Goal: Download file/media

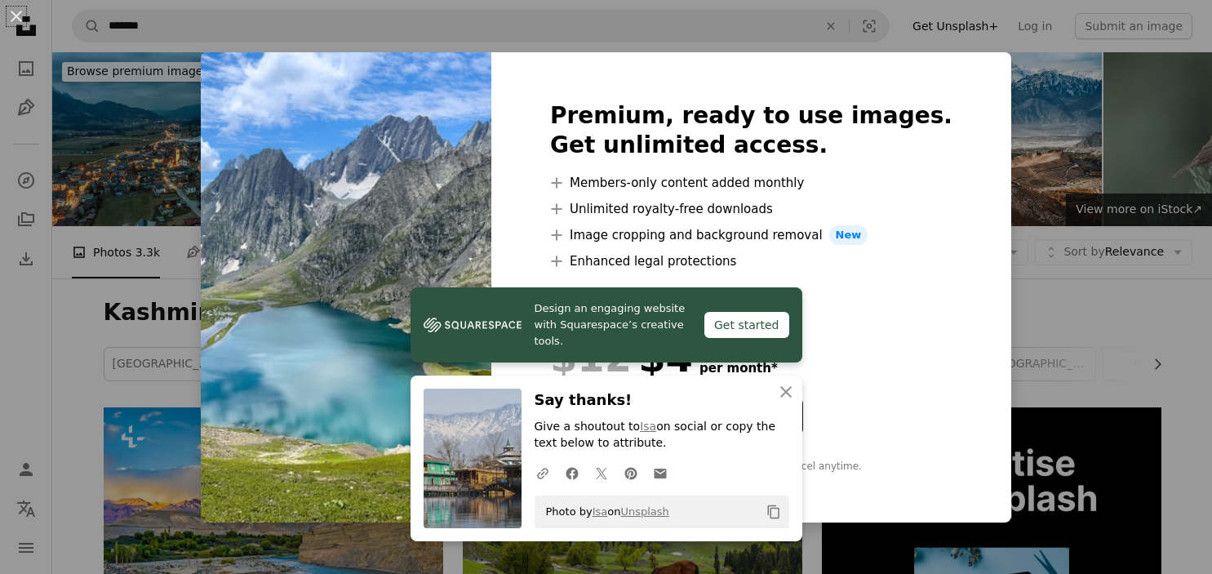
scroll to position [640, 0]
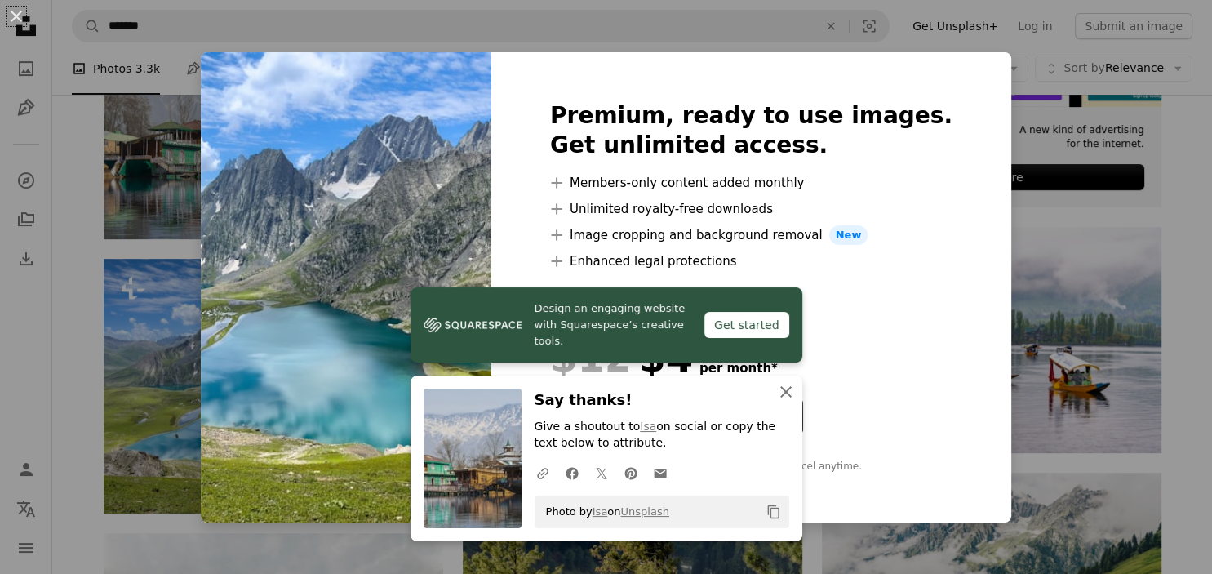
click at [782, 396] on icon "button" at bounding box center [785, 391] width 11 height 11
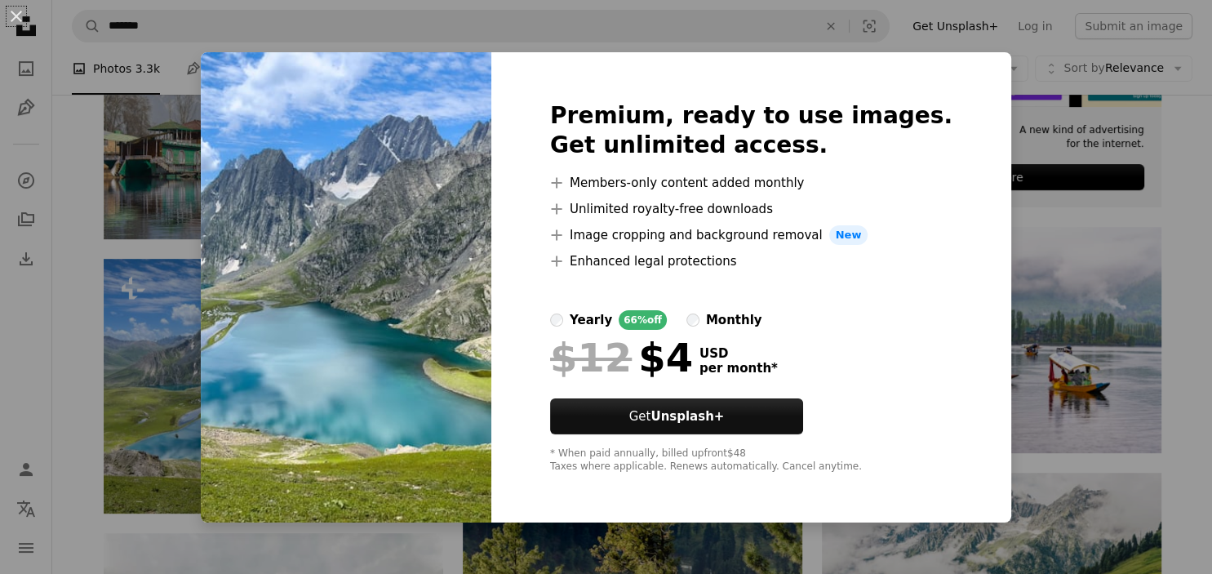
click at [1014, 227] on div "An X shape Premium, ready to use images. Get unlimited access. A plus sign Memb…" at bounding box center [606, 287] width 1212 height 574
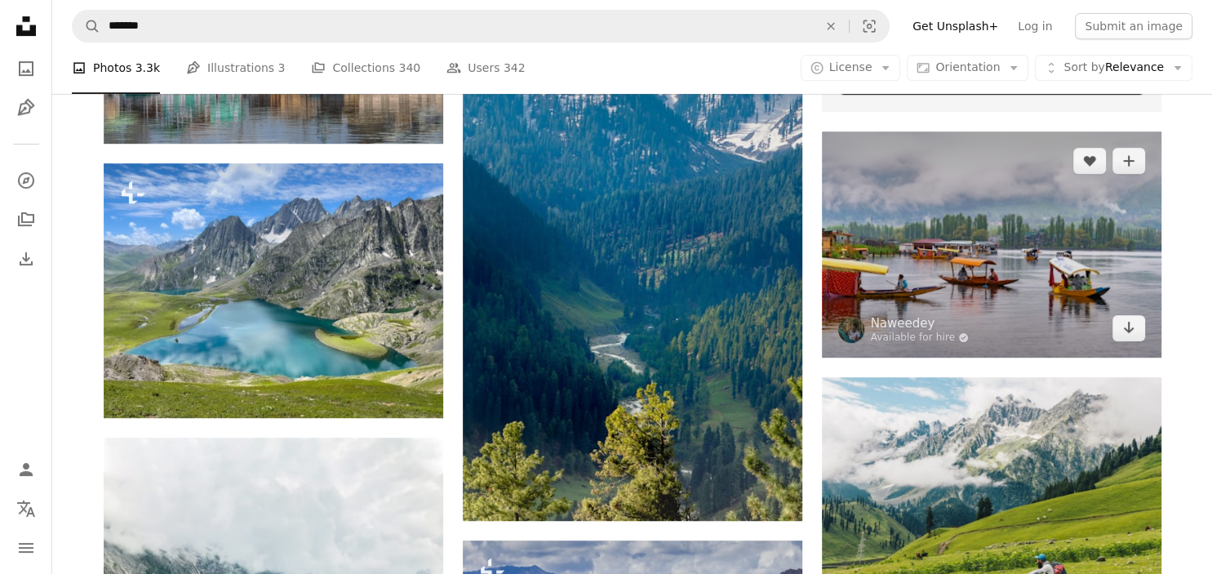
scroll to position [739, 0]
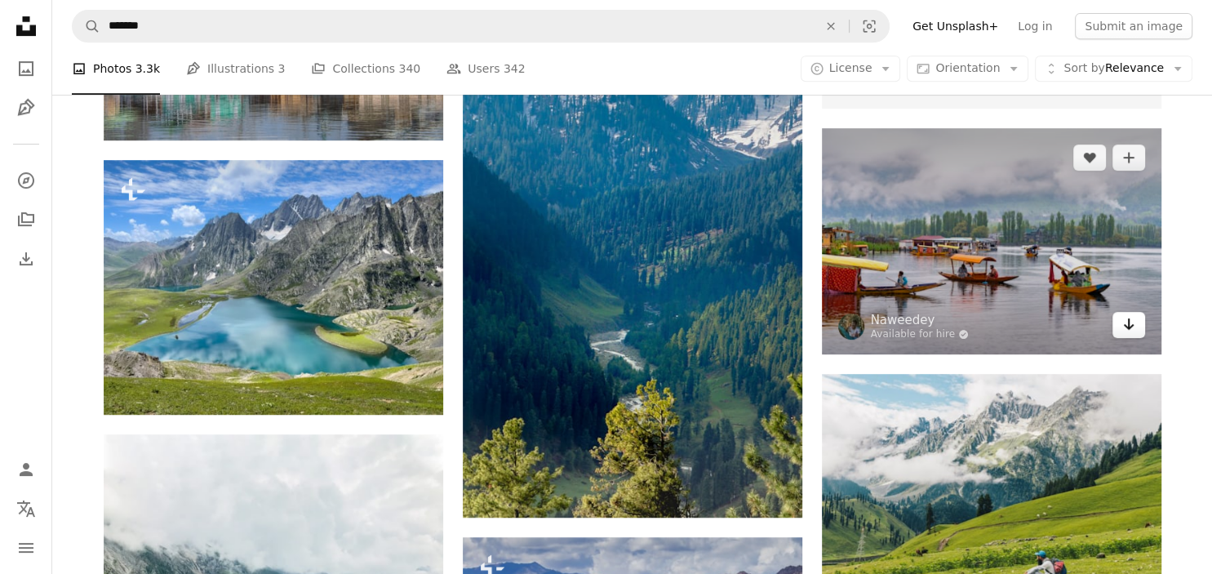
click at [1135, 331] on icon "Arrow pointing down" at bounding box center [1128, 324] width 13 height 20
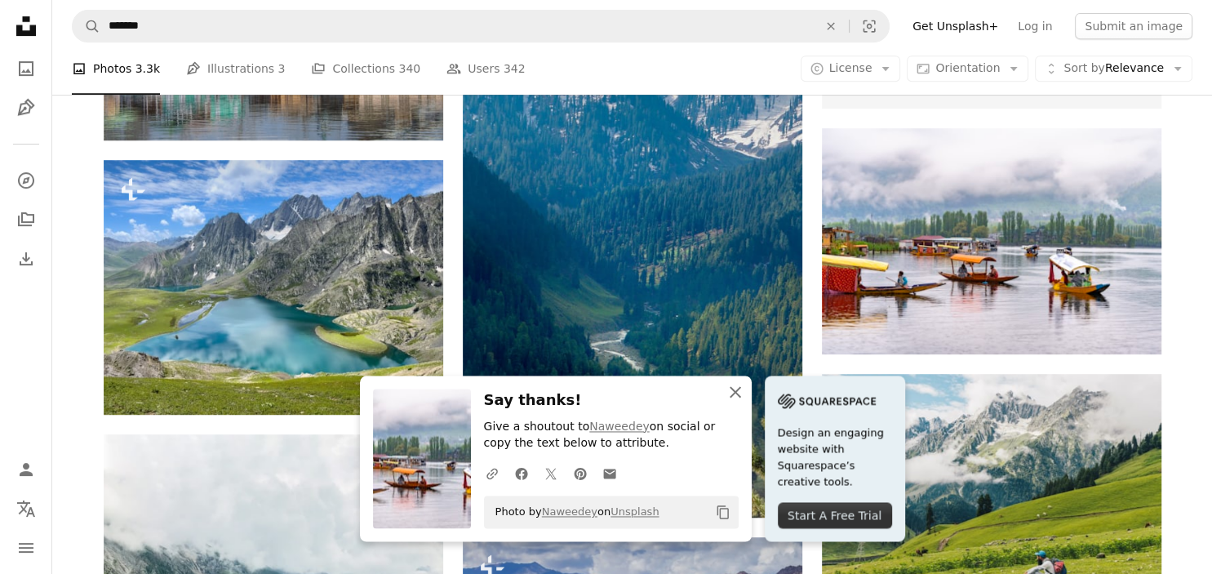
click at [733, 395] on icon "button" at bounding box center [735, 391] width 11 height 11
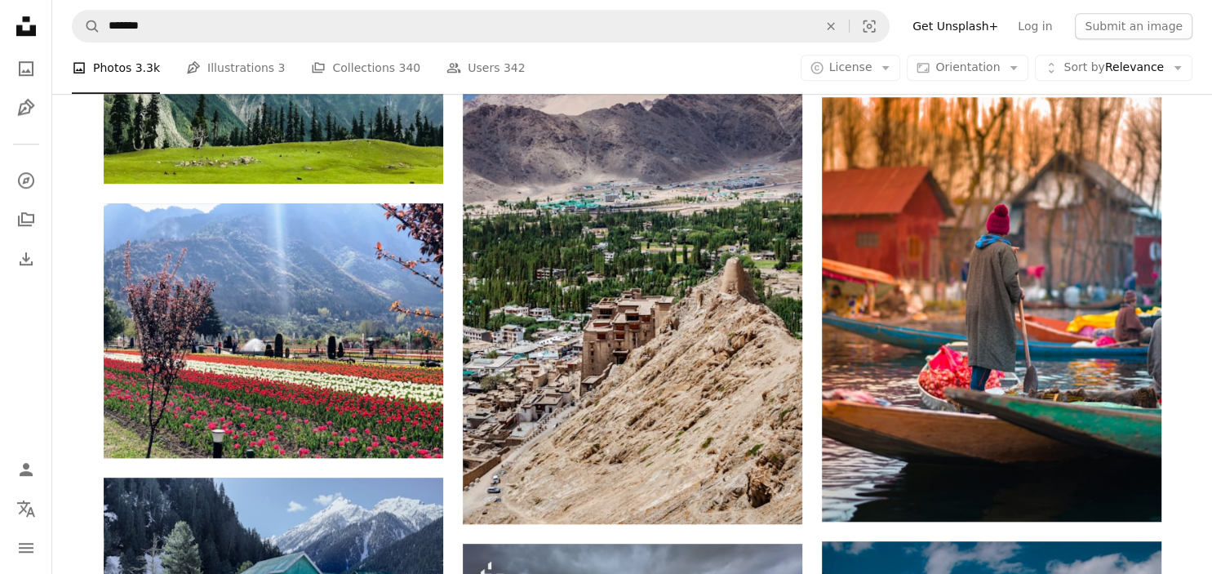
scroll to position [1265, 0]
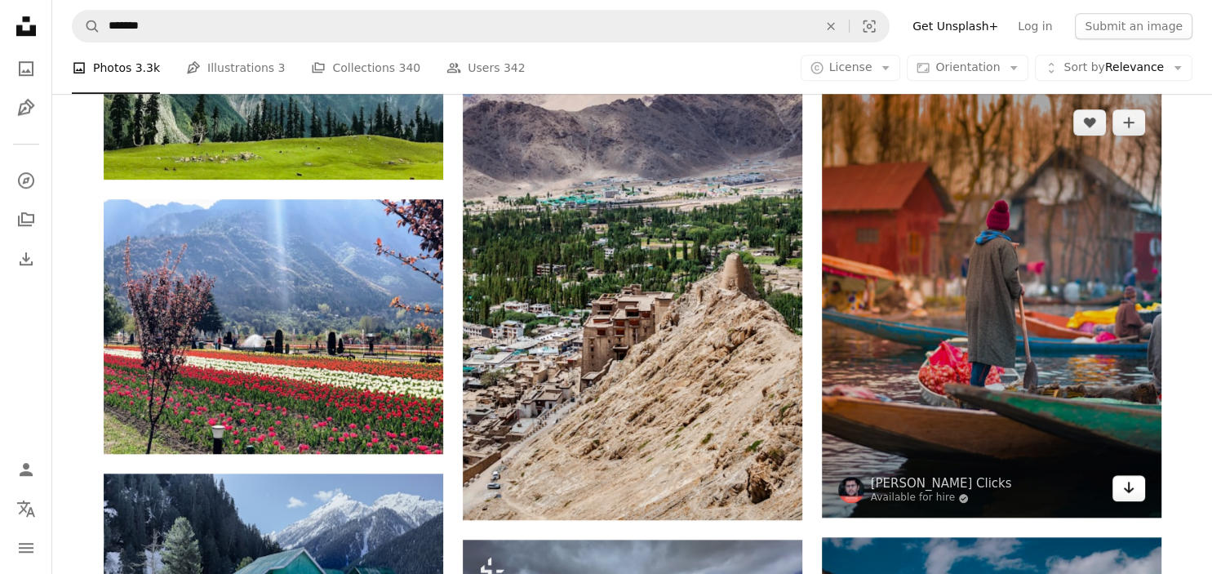
click at [1127, 489] on icon "Download" at bounding box center [1128, 487] width 11 height 11
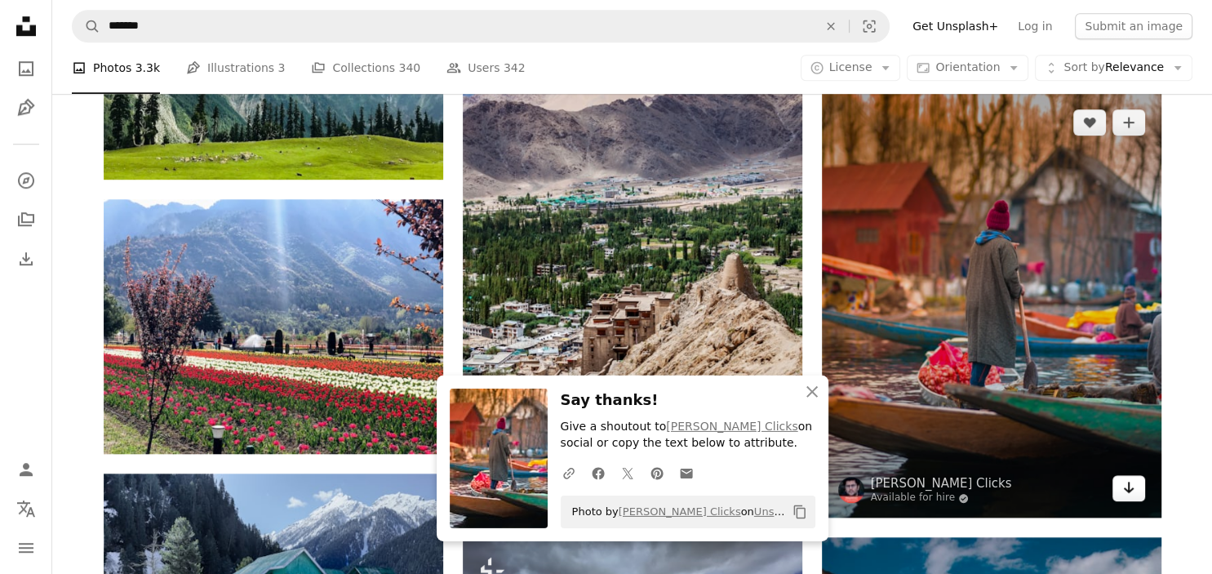
click at [1127, 489] on icon "Download" at bounding box center [1128, 487] width 11 height 11
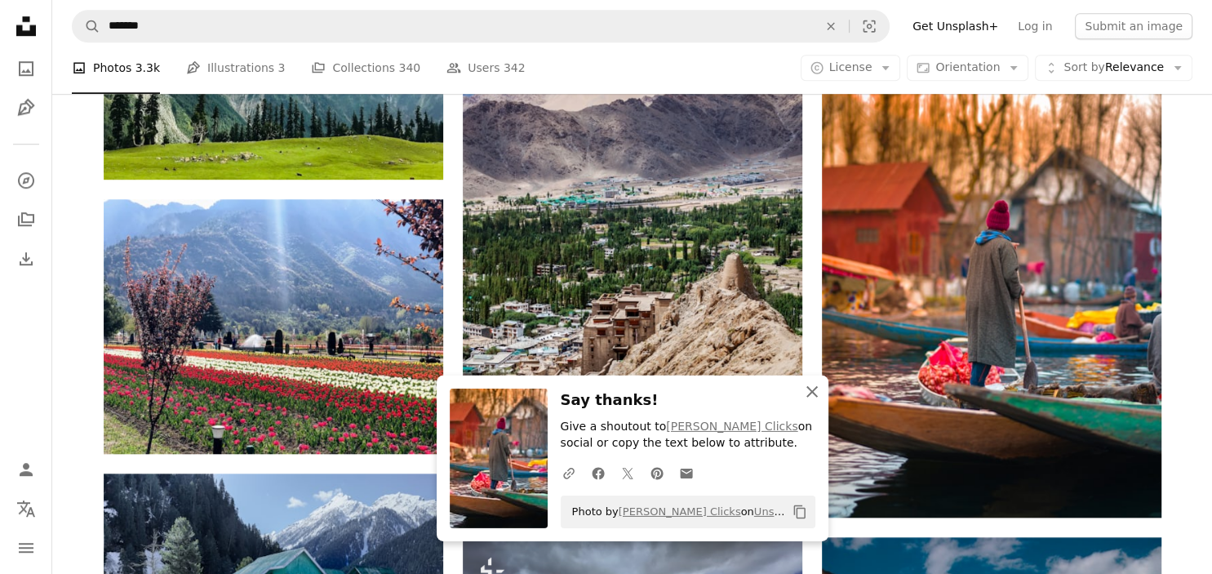
click at [808, 388] on icon "button" at bounding box center [812, 391] width 11 height 11
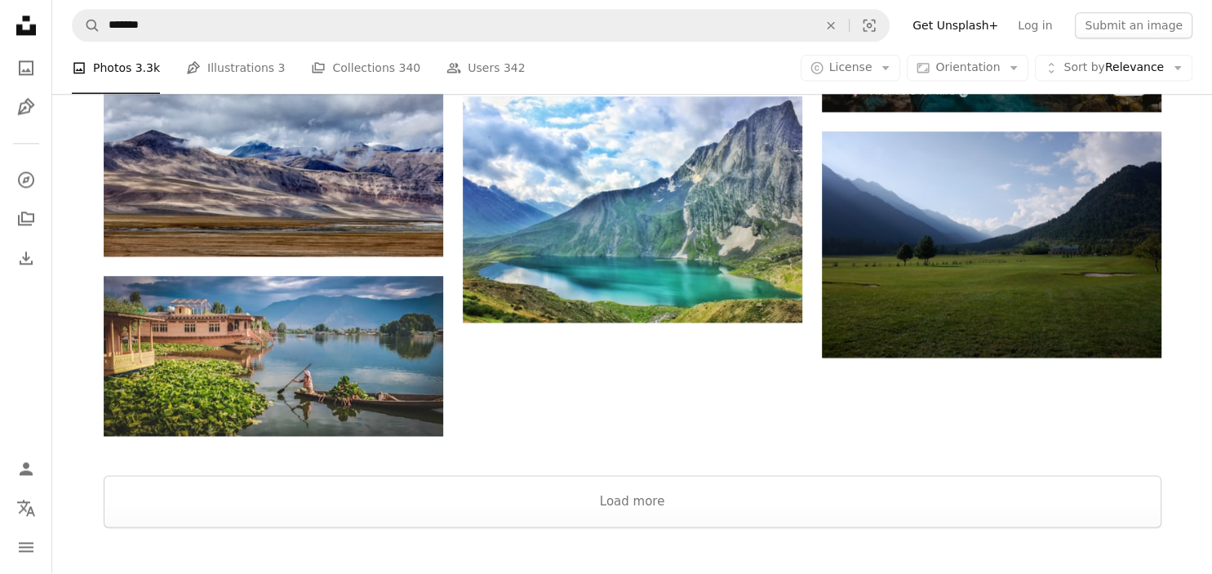
scroll to position [2202, 0]
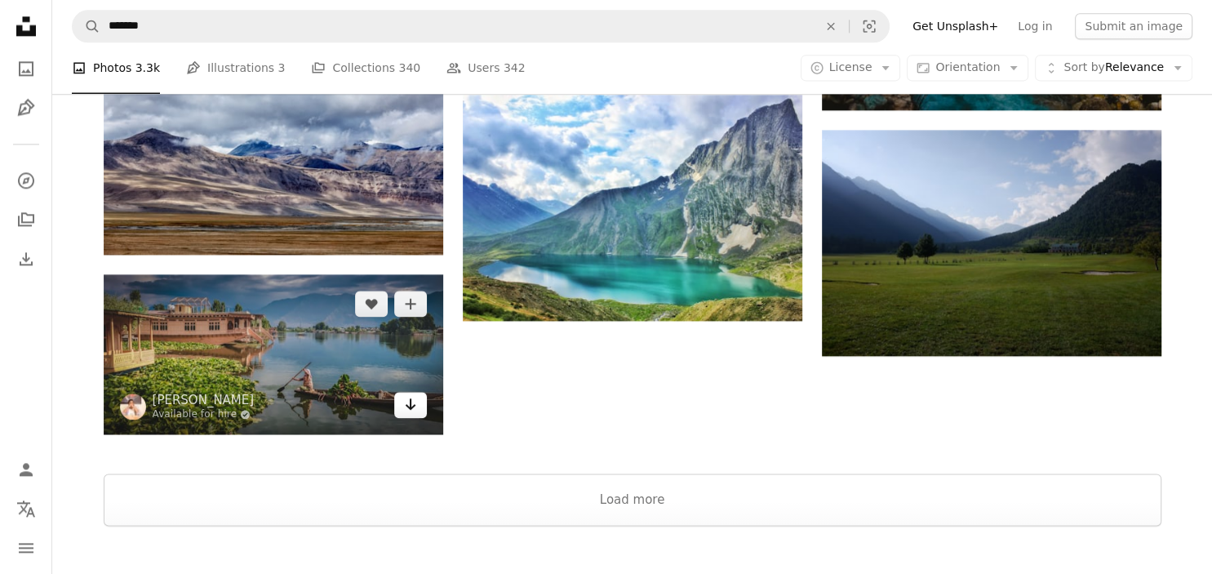
click at [419, 401] on link "Arrow pointing down" at bounding box center [410, 405] width 33 height 26
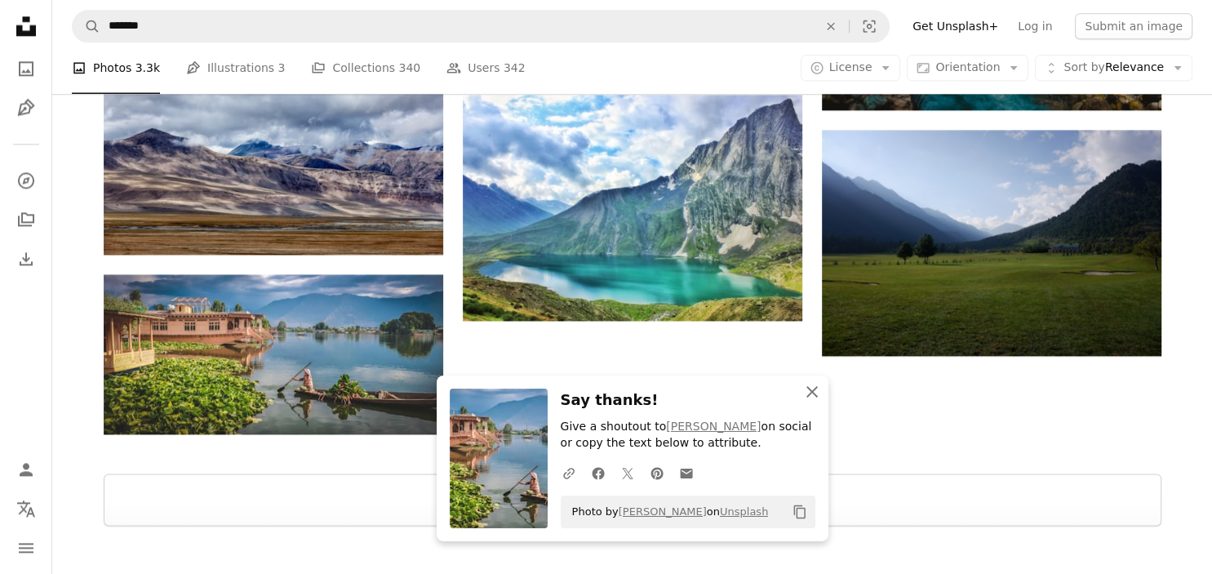
click at [813, 393] on icon "button" at bounding box center [812, 391] width 11 height 11
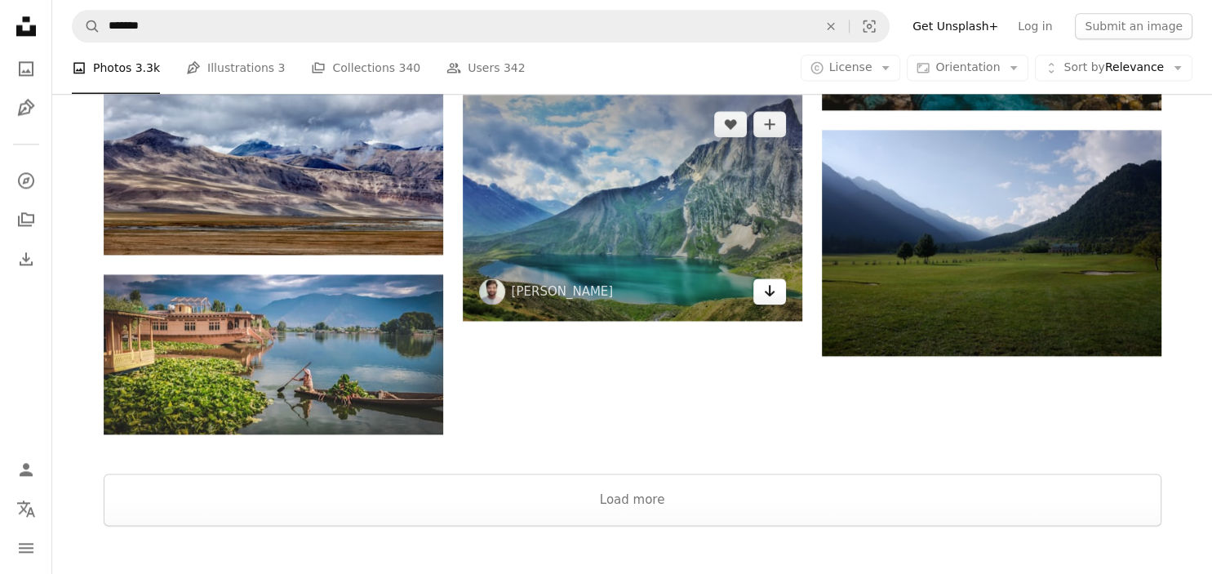
click at [769, 291] on icon "Download" at bounding box center [769, 290] width 11 height 11
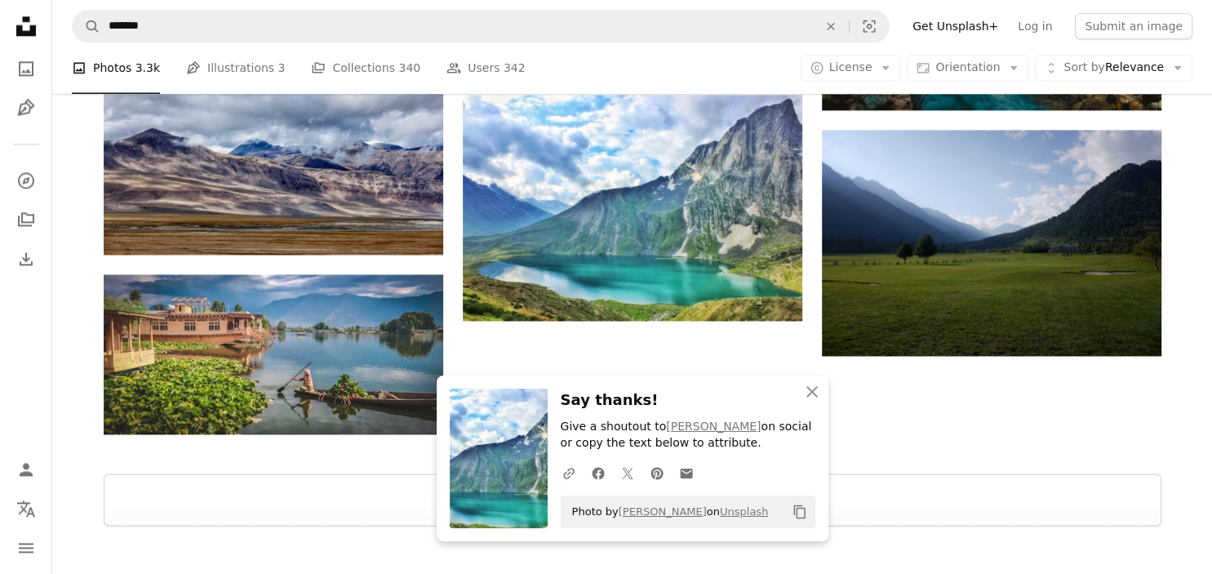
click at [903, 460] on div at bounding box center [632, 453] width 1160 height 39
click at [805, 391] on icon "An X shape" at bounding box center [812, 392] width 20 height 20
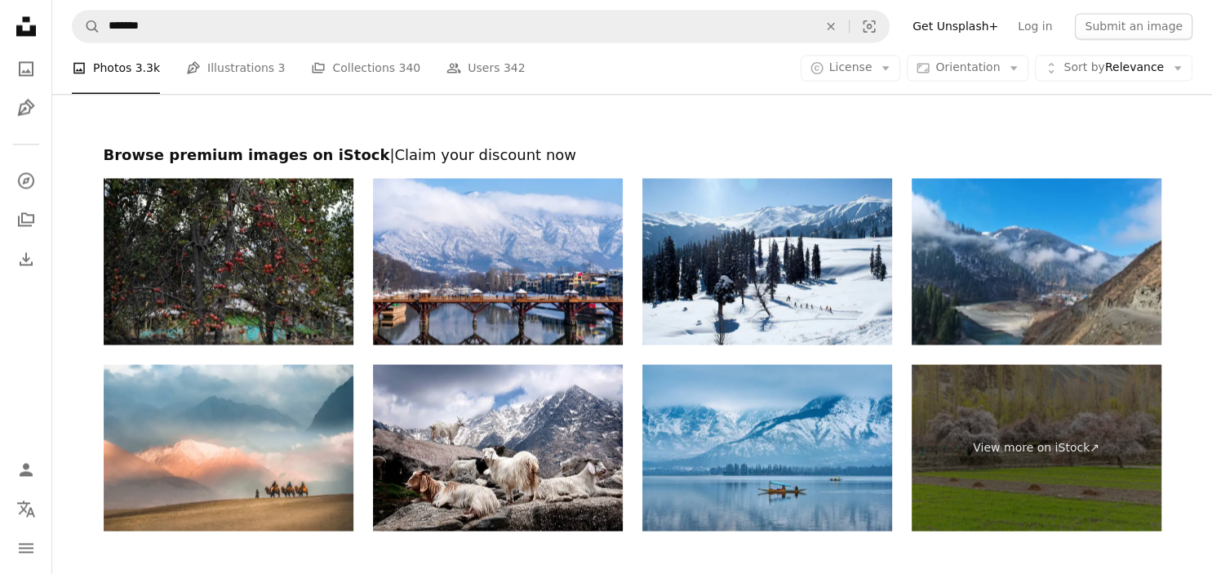
scroll to position [2666, 0]
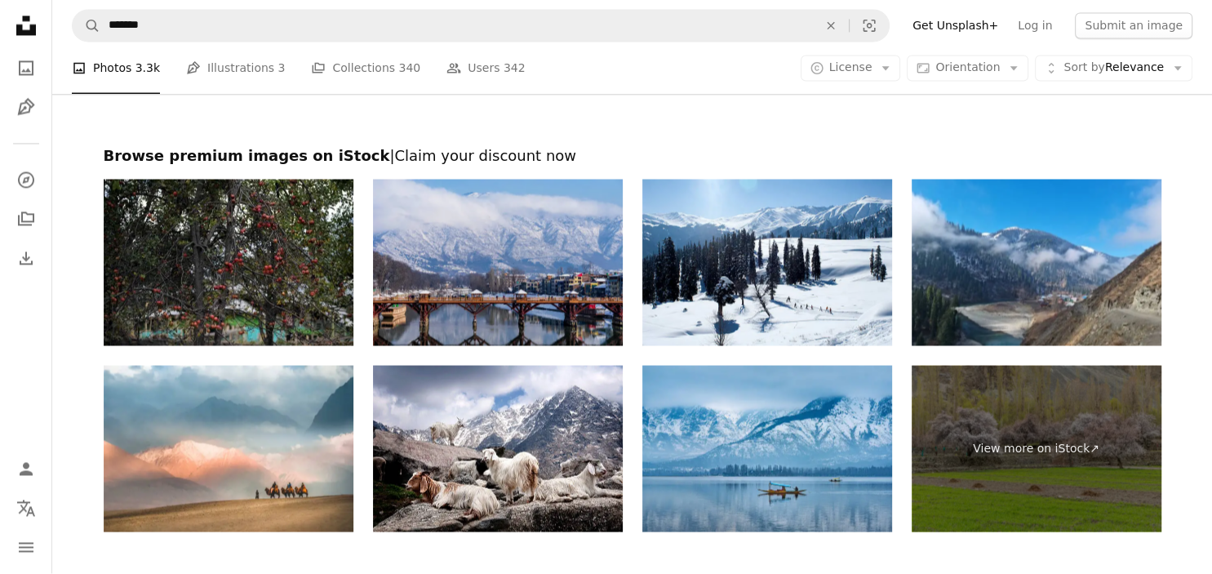
click at [582, 292] on img at bounding box center [498, 263] width 250 height 167
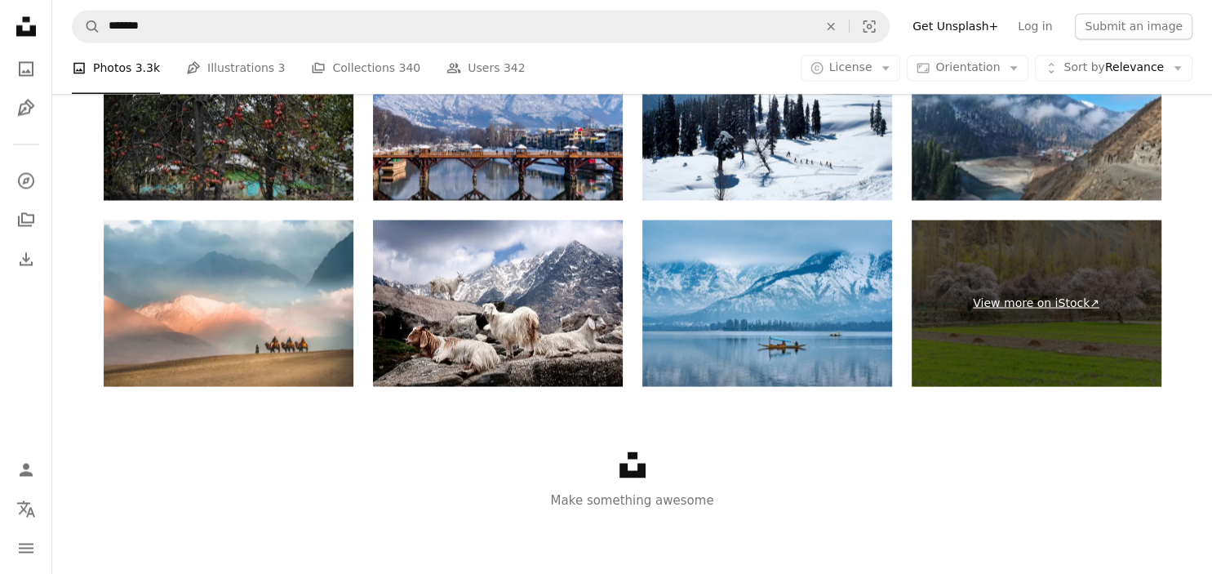
click at [1014, 309] on link "View more on iStock ↗" at bounding box center [1037, 303] width 250 height 167
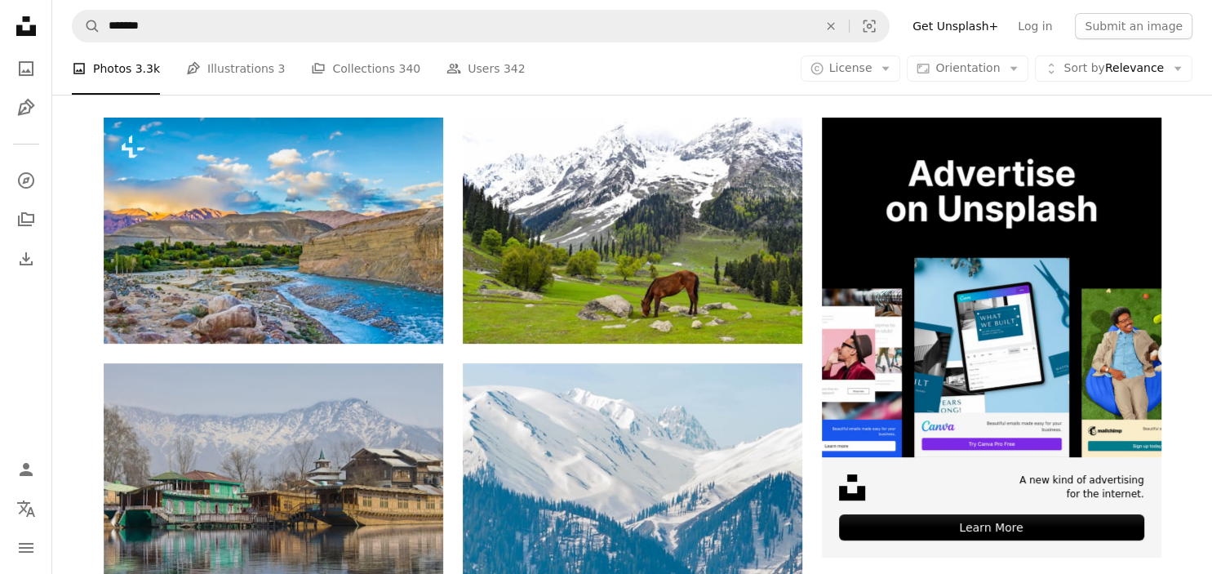
scroll to position [287, 0]
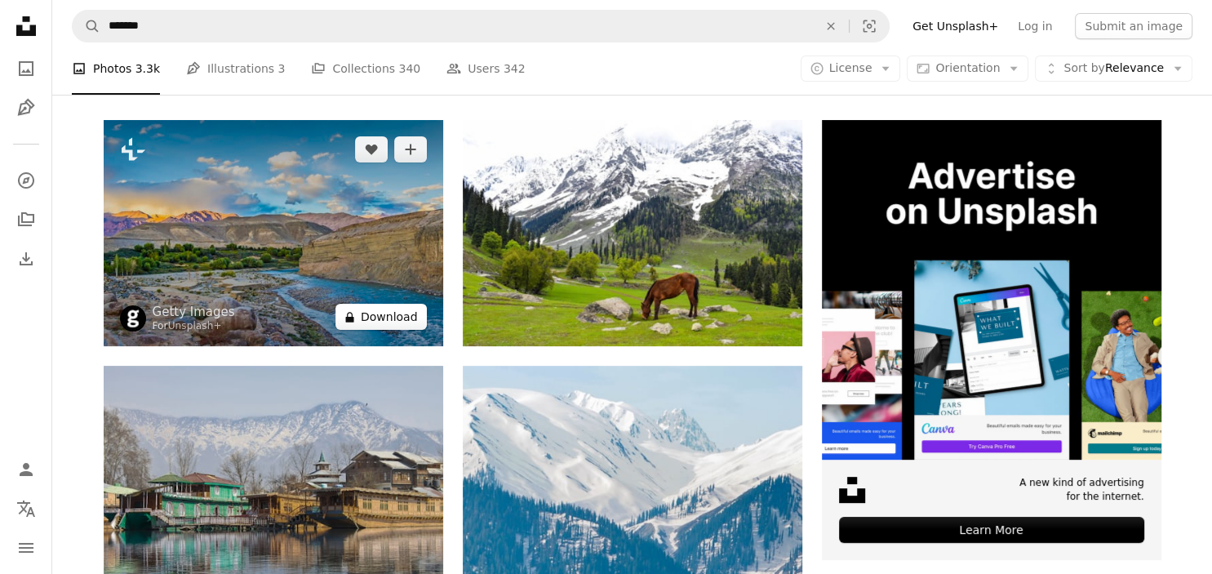
click at [411, 322] on button "A lock Download" at bounding box center [381, 317] width 91 height 26
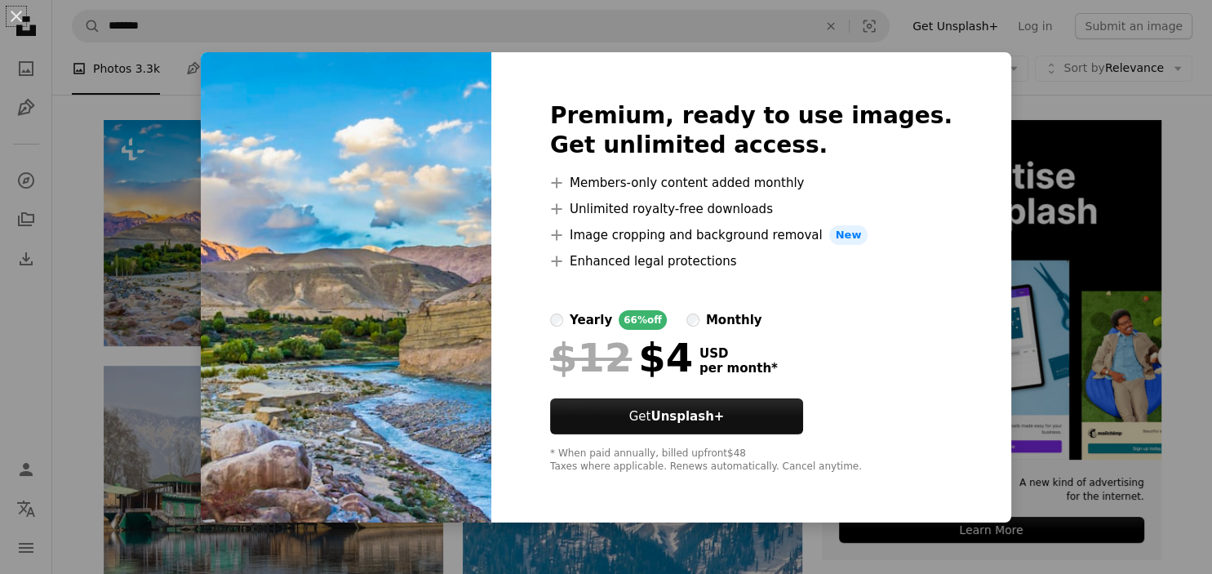
click at [227, 527] on div "An X shape Premium, ready to use images. Get unlimited access. A plus sign Memb…" at bounding box center [606, 287] width 1212 height 574
